Goal: Task Accomplishment & Management: Manage account settings

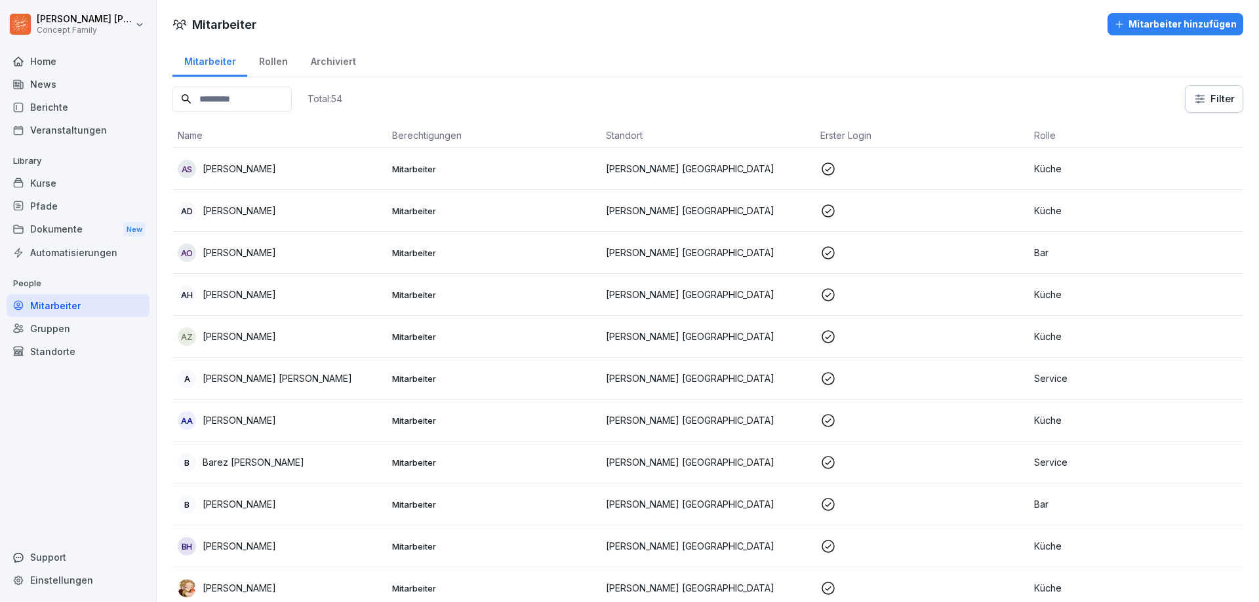
click at [57, 224] on div "Dokumente New" at bounding box center [78, 230] width 143 height 24
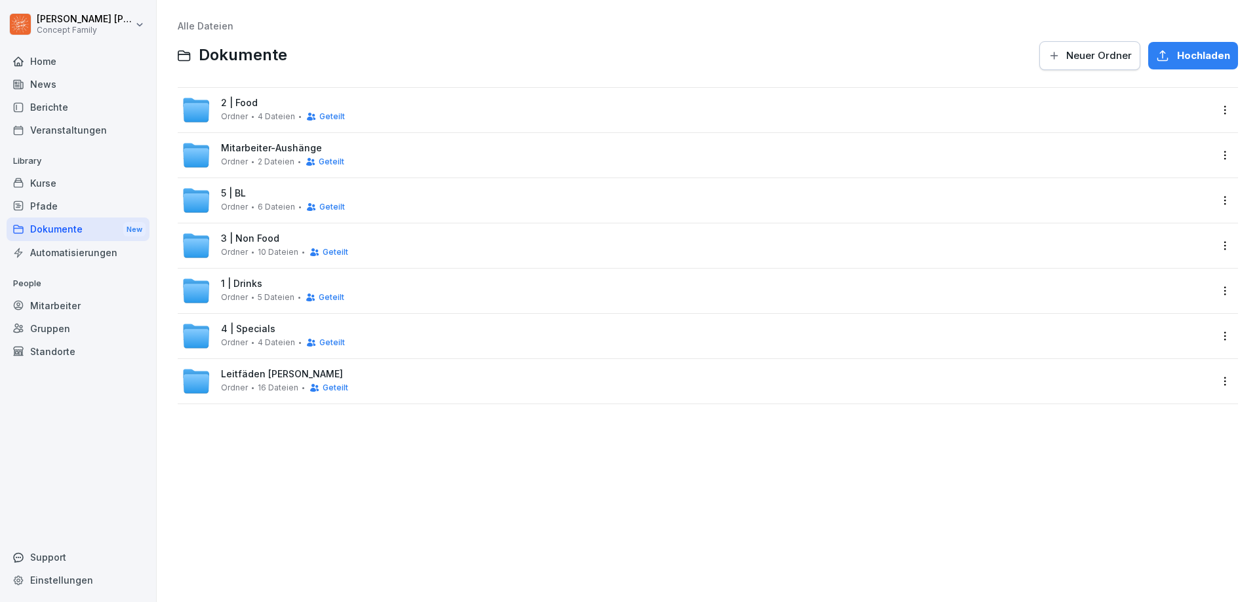
click at [243, 293] on span "Ordner" at bounding box center [234, 297] width 27 height 9
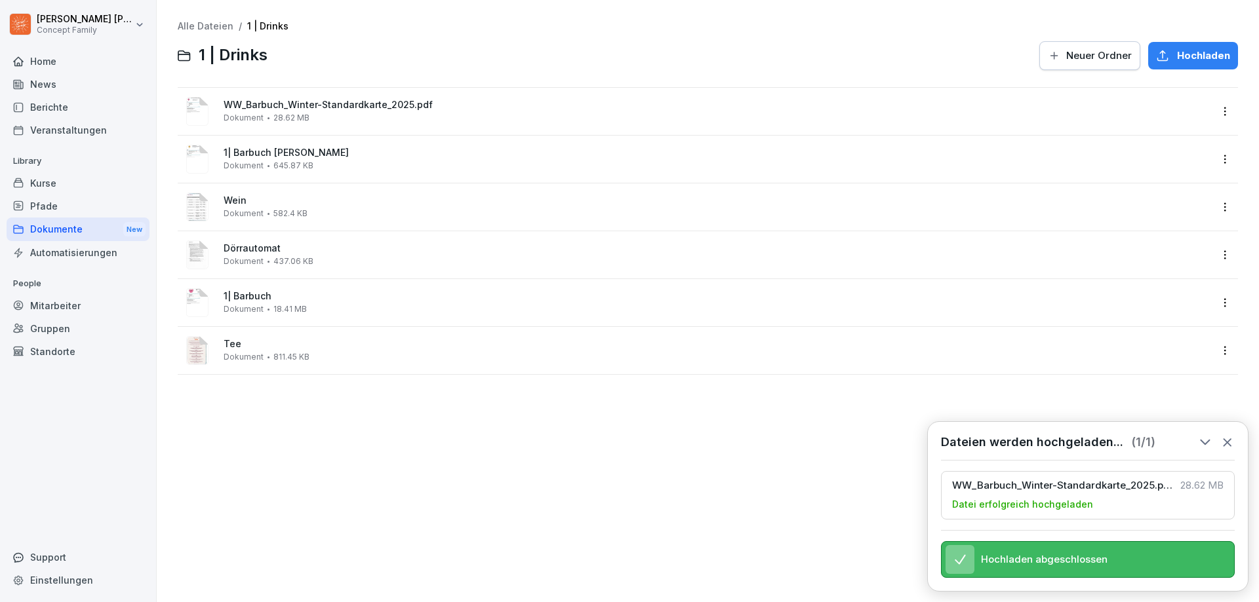
click at [1215, 107] on html "[PERSON_NAME] Concept Family Home News Berichte Veranstaltungen Library Kurse P…" at bounding box center [629, 301] width 1259 height 602
click at [1160, 238] on div "Umbenennen" at bounding box center [1147, 243] width 68 height 16
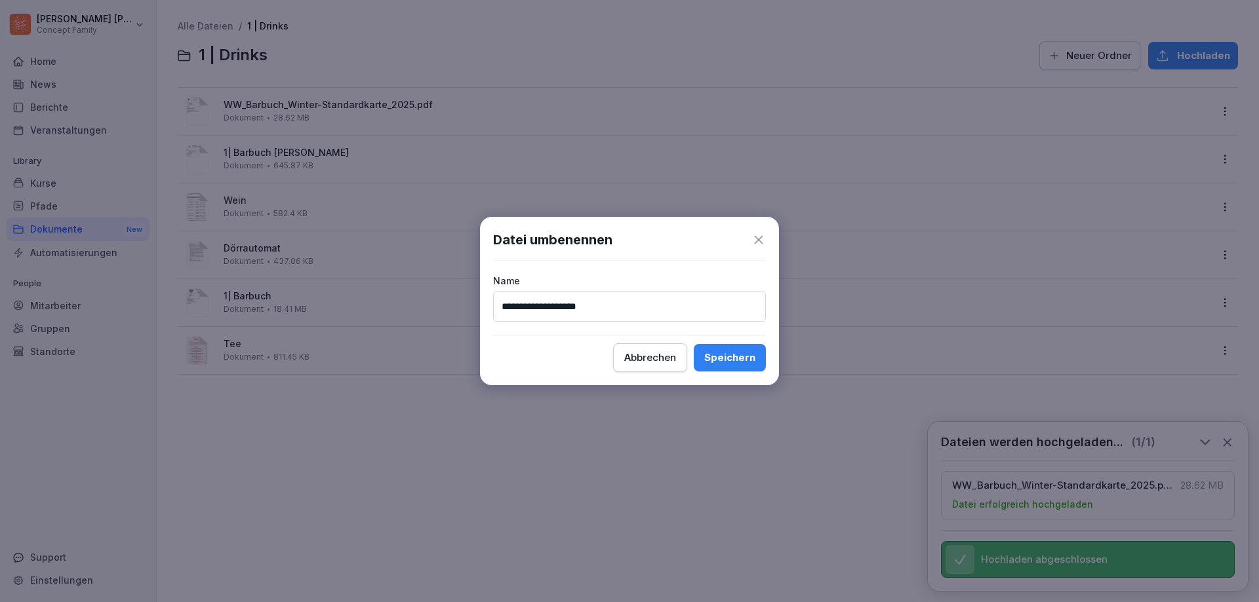
type input "**********"
click at [749, 355] on div "Speichern" at bounding box center [729, 358] width 51 height 14
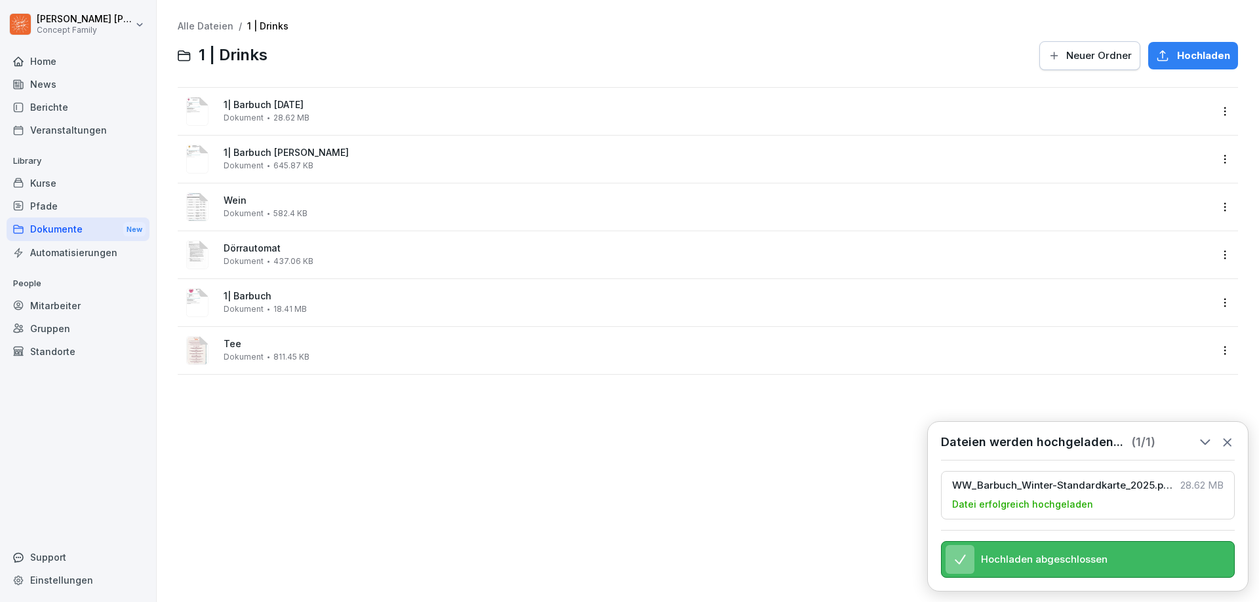
click at [50, 229] on div "Dokumente New" at bounding box center [78, 230] width 143 height 24
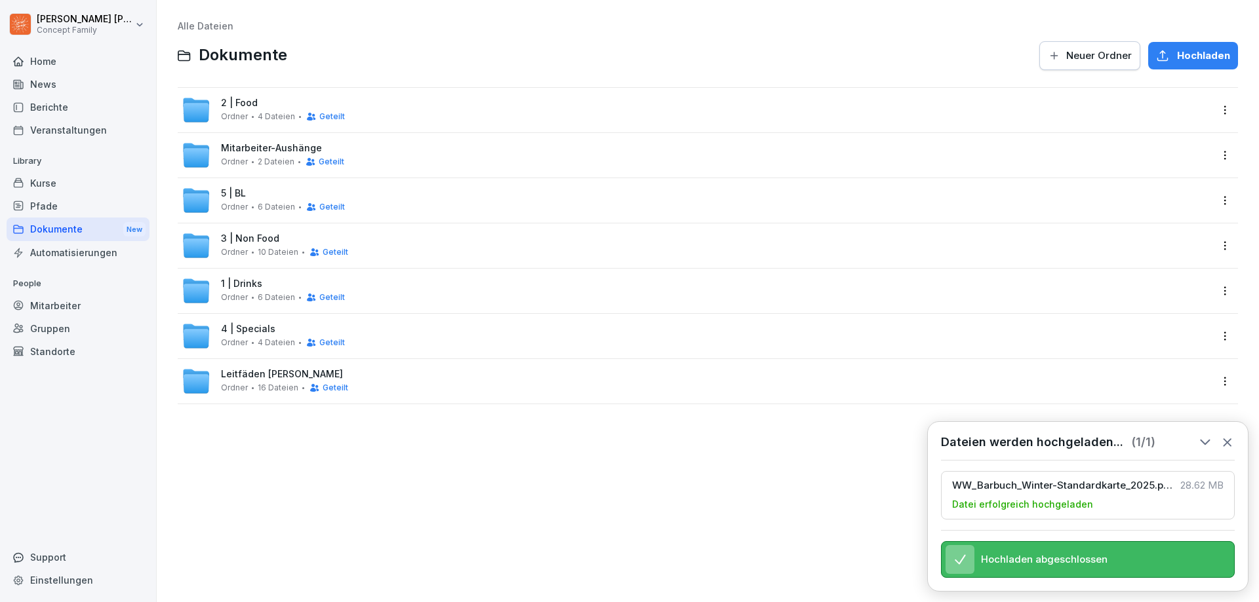
click at [256, 98] on span "2 | Food" at bounding box center [239, 103] width 37 height 11
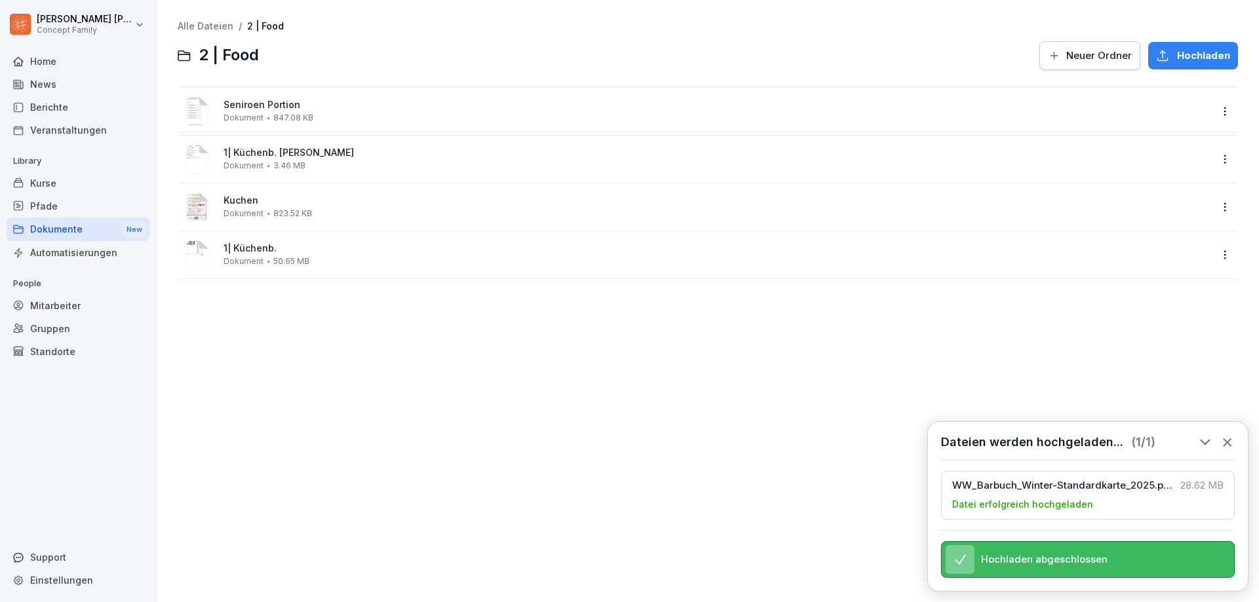
click at [235, 317] on div "Alle Dateien / 2 | Food 2 | Food Neuer [PERSON_NAME] Hochladen Seniroen Portion…" at bounding box center [708, 301] width 1082 height 583
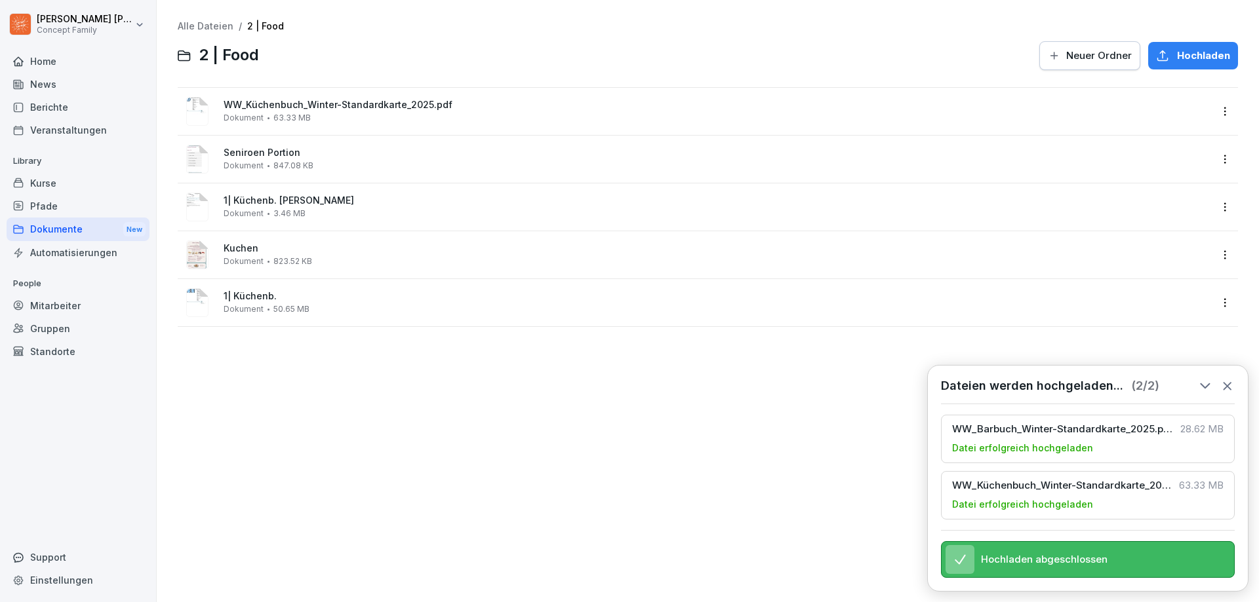
click at [1210, 111] on html "[PERSON_NAME] Concept Family Home News Berichte Veranstaltungen Library Kurse P…" at bounding box center [629, 301] width 1259 height 602
click at [1145, 244] on div "Umbenennen" at bounding box center [1147, 243] width 68 height 16
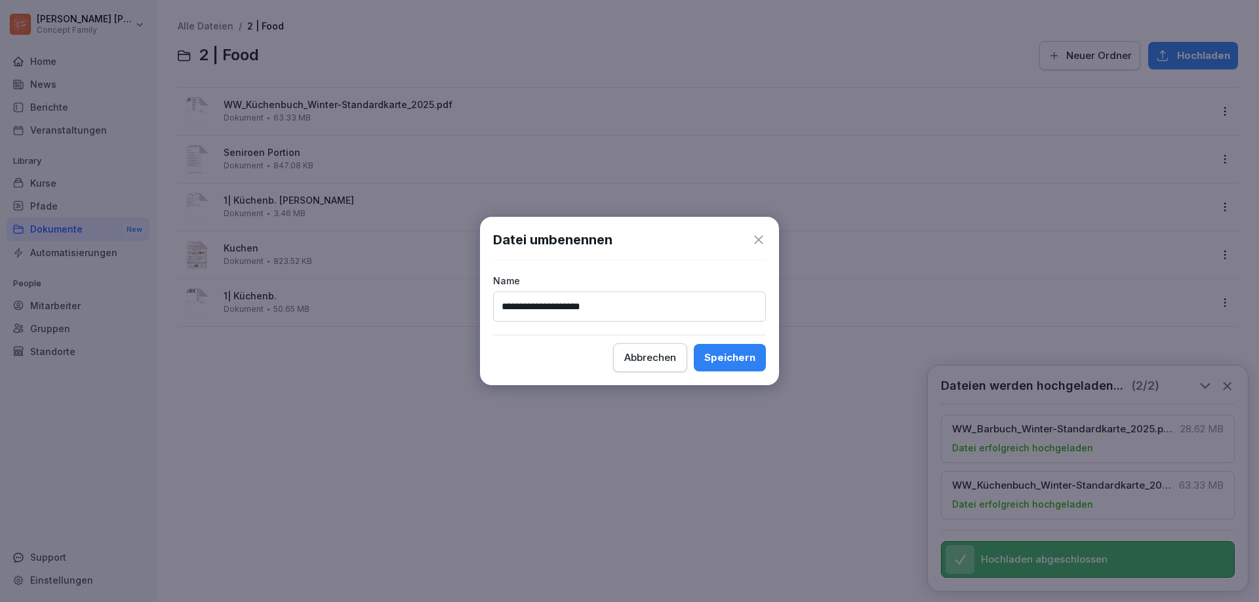
type input "**********"
click at [720, 362] on div "Speichern" at bounding box center [729, 358] width 51 height 14
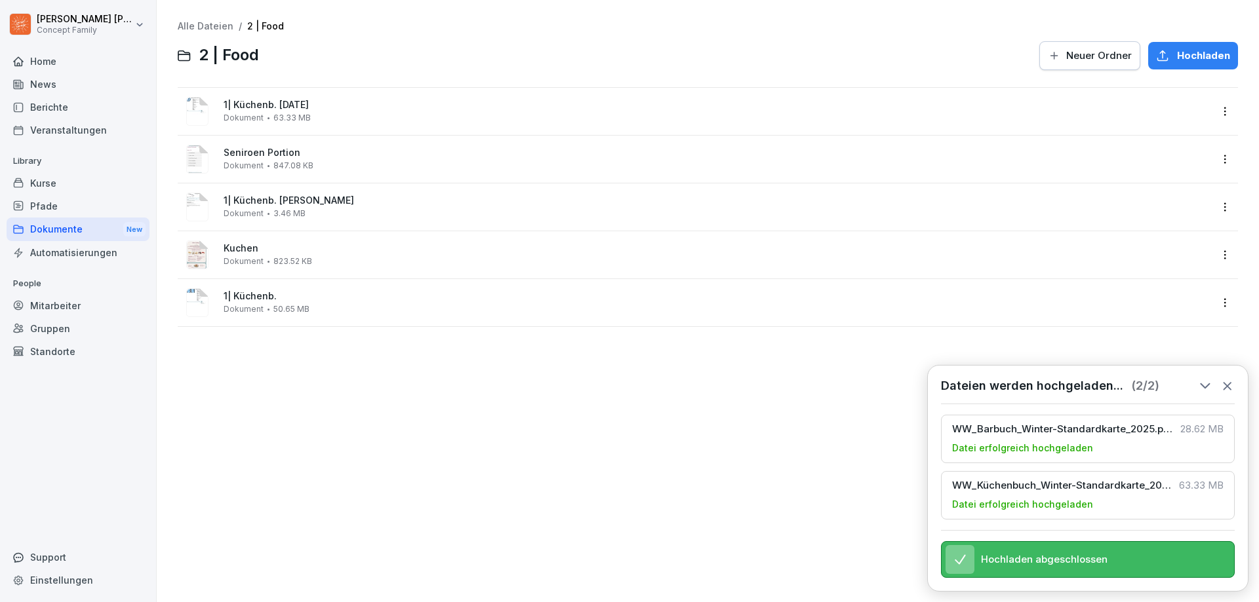
click at [1229, 379] on icon at bounding box center [1227, 386] width 14 height 14
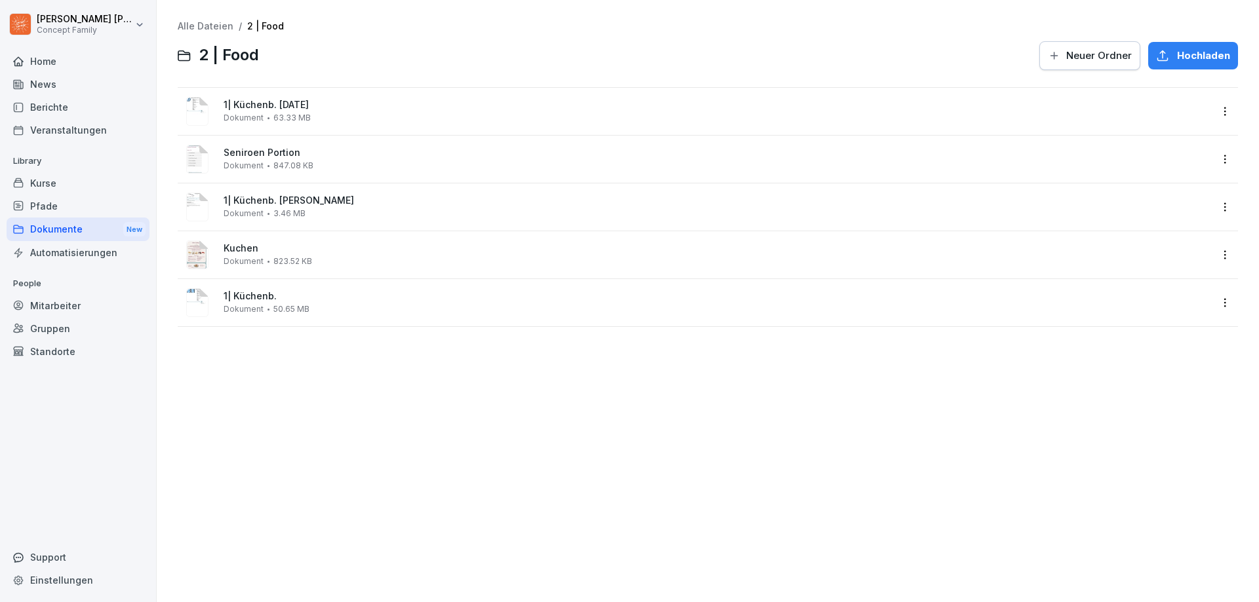
click at [52, 89] on div "News" at bounding box center [78, 84] width 143 height 23
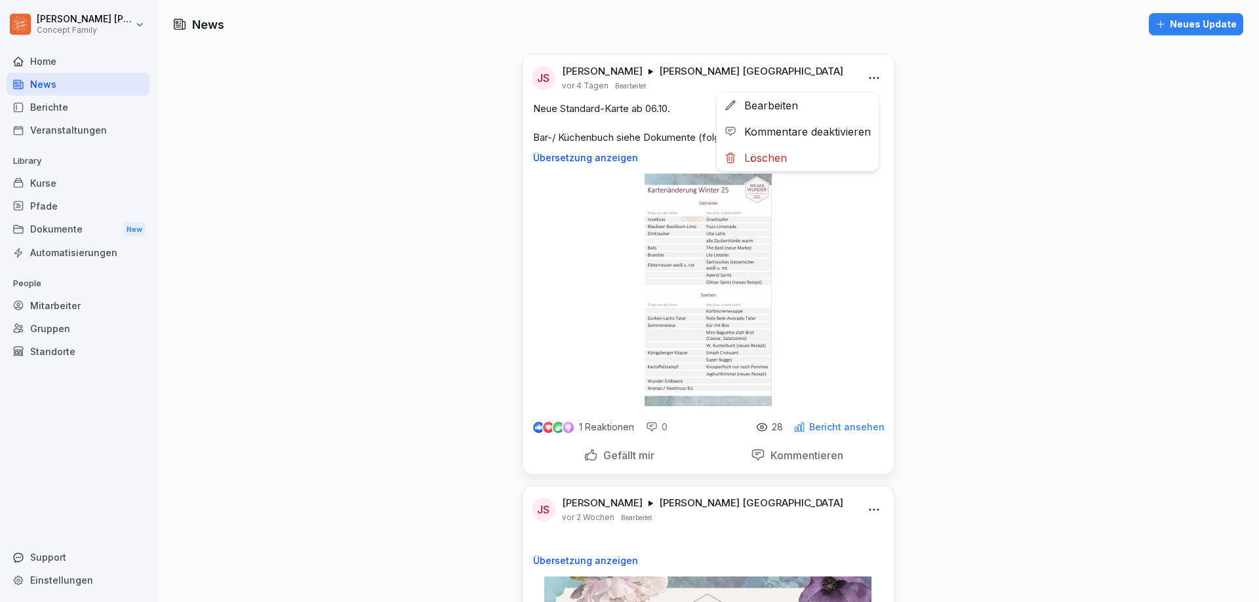
click at [873, 75] on html "[PERSON_NAME] Concept Family Home News Berichte Veranstaltungen Library Kurse P…" at bounding box center [629, 301] width 1259 height 602
click at [802, 109] on div "Bearbeiten" at bounding box center [797, 105] width 162 height 26
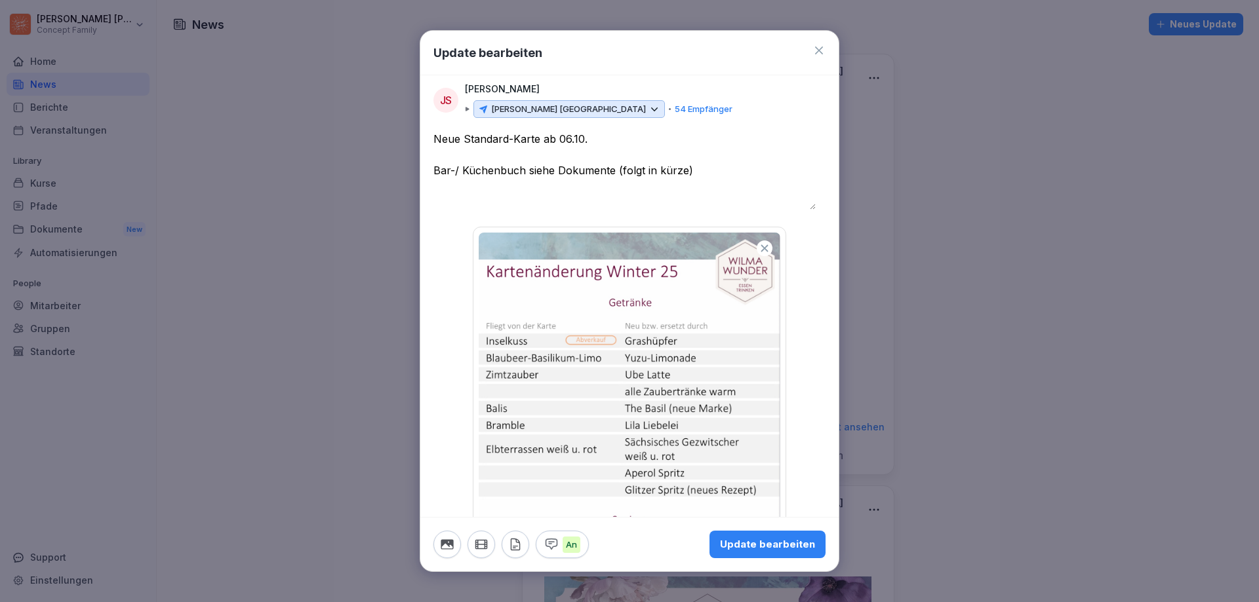
drag, startPoint x: 617, startPoint y: 169, endPoint x: 687, endPoint y: 174, distance: 70.3
click at [687, 174] on textarea "**********" at bounding box center [624, 170] width 382 height 79
type textarea "**********"
click at [759, 552] on div "Update bearbeiten" at bounding box center [767, 545] width 95 height 14
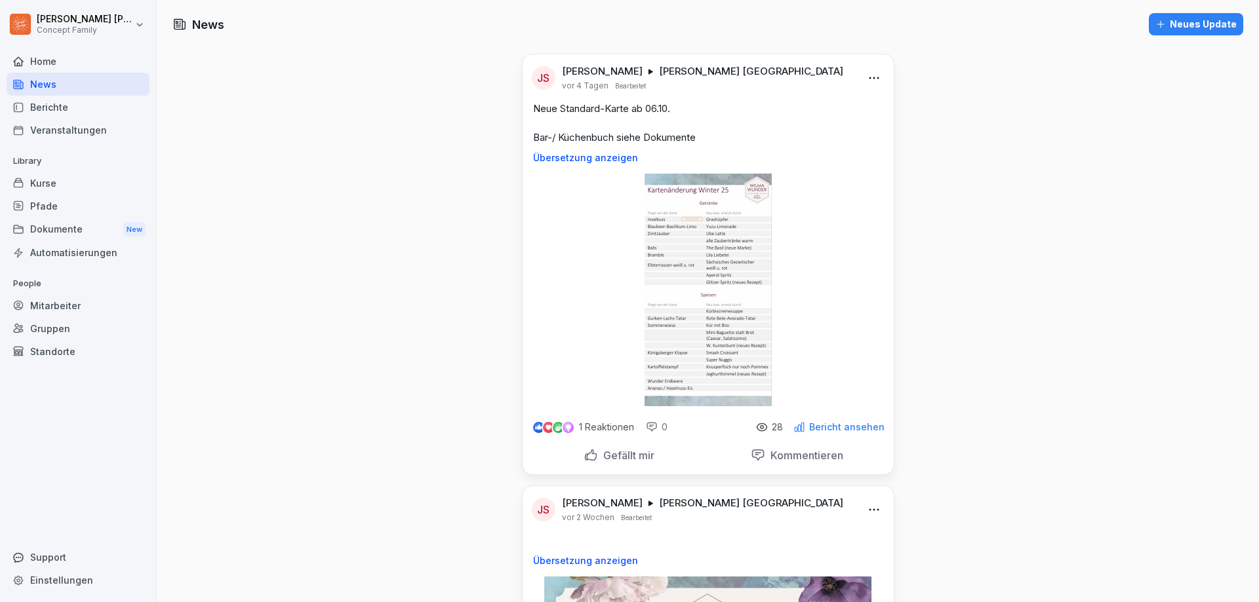
click at [815, 456] on p "Kommentieren" at bounding box center [804, 455] width 78 height 13
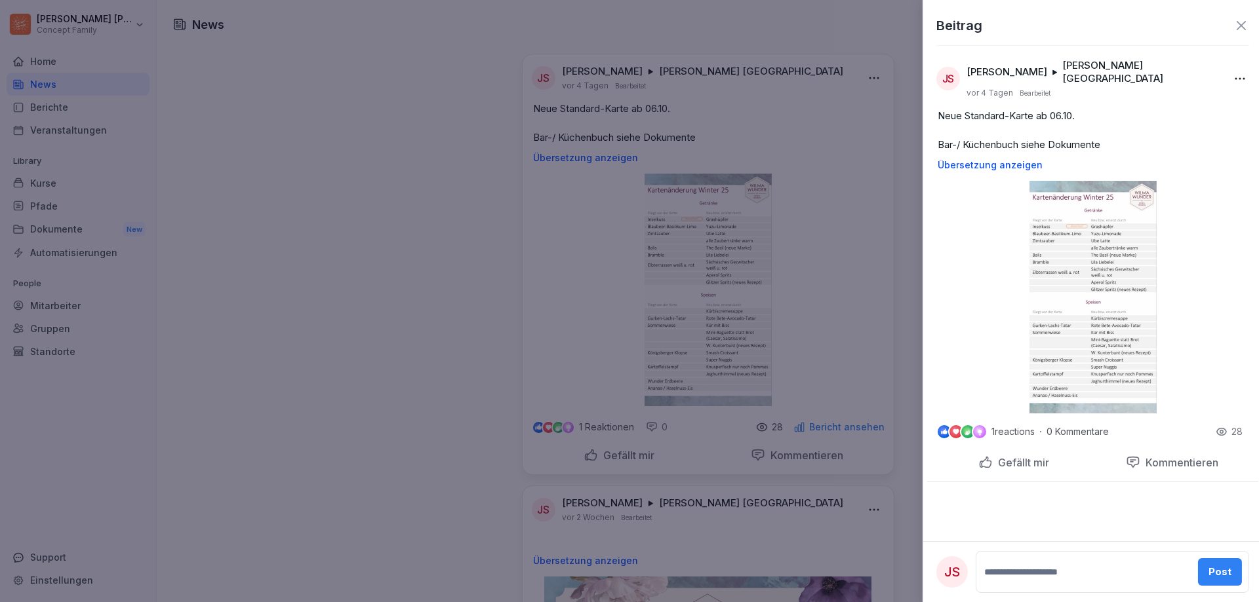
click at [334, 383] on div at bounding box center [629, 301] width 1259 height 602
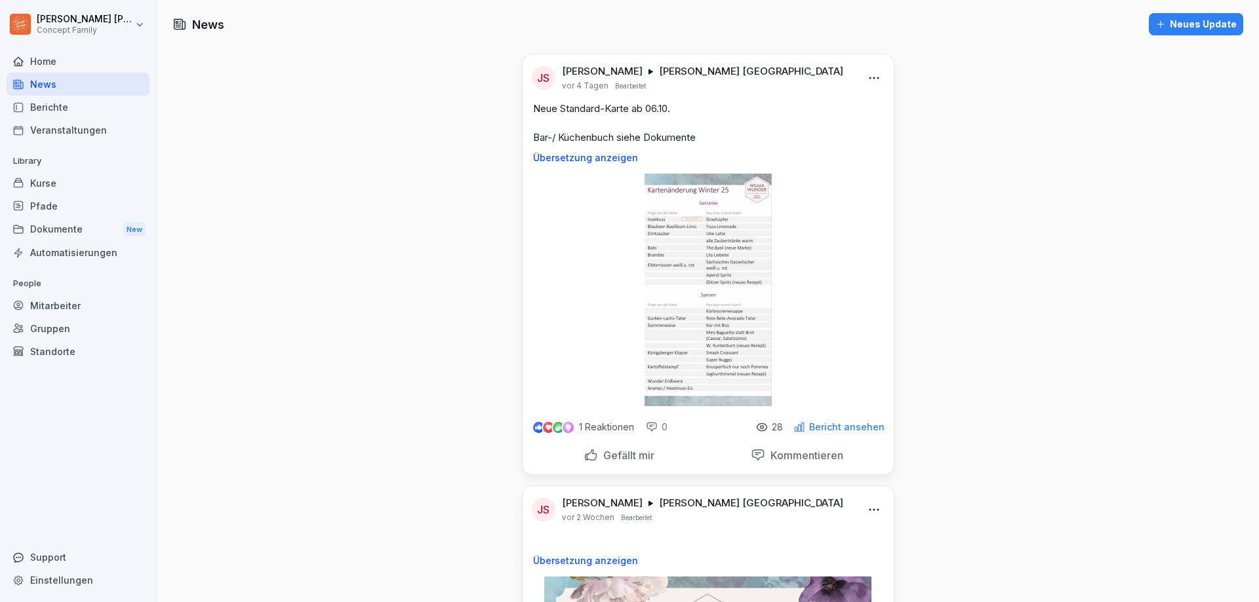
click at [309, 222] on div "News Neues Update JS [PERSON_NAME] [PERSON_NAME] Dresden vor 4 Tagen Bearbeitet…" at bounding box center [708, 449] width 1102 height 899
click at [52, 84] on div "News" at bounding box center [78, 84] width 143 height 23
